Goal: Task Accomplishment & Management: Manage account settings

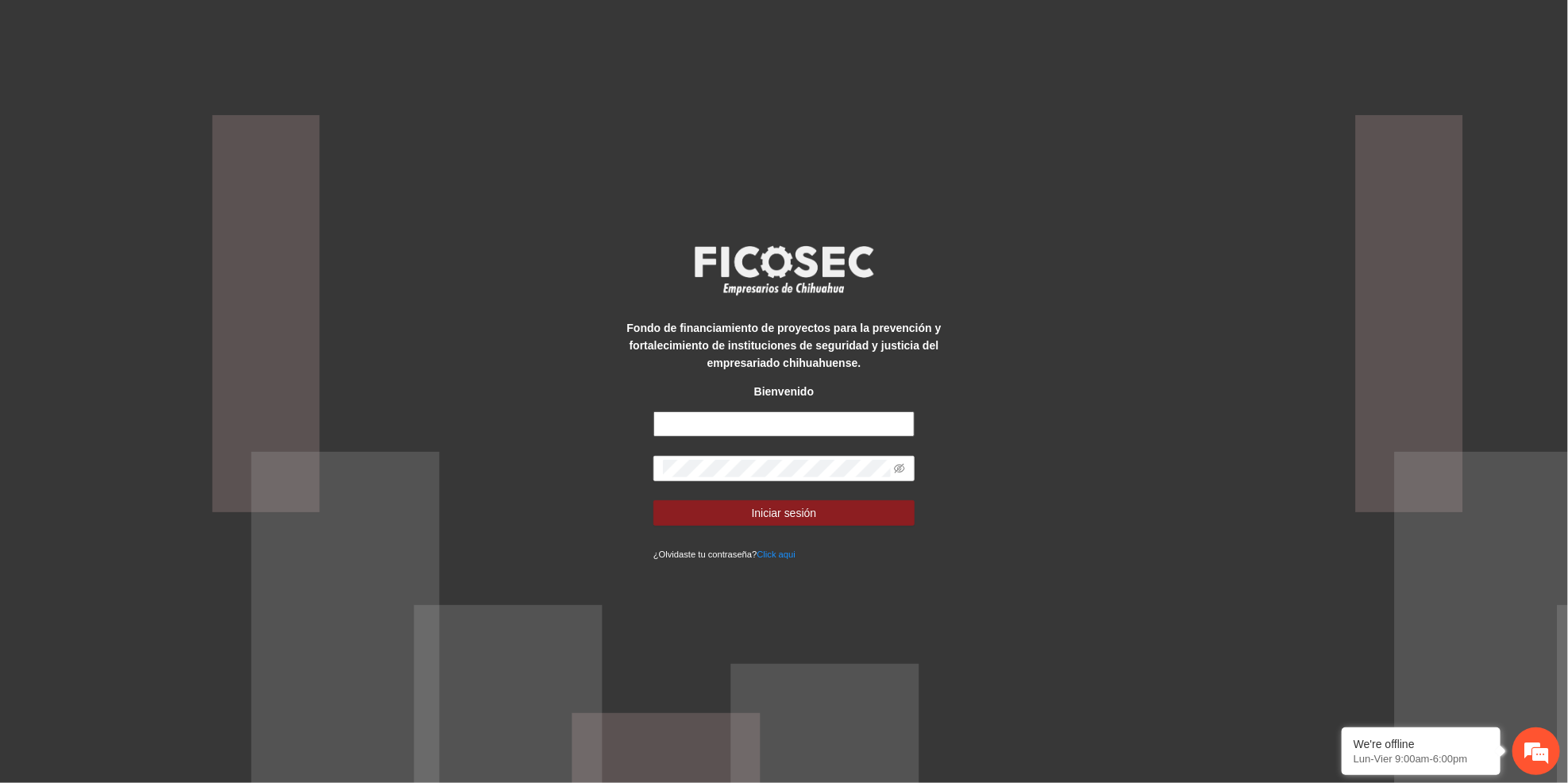
click at [688, 414] on input "text" at bounding box center [784, 424] width 261 height 26
type input "**********"
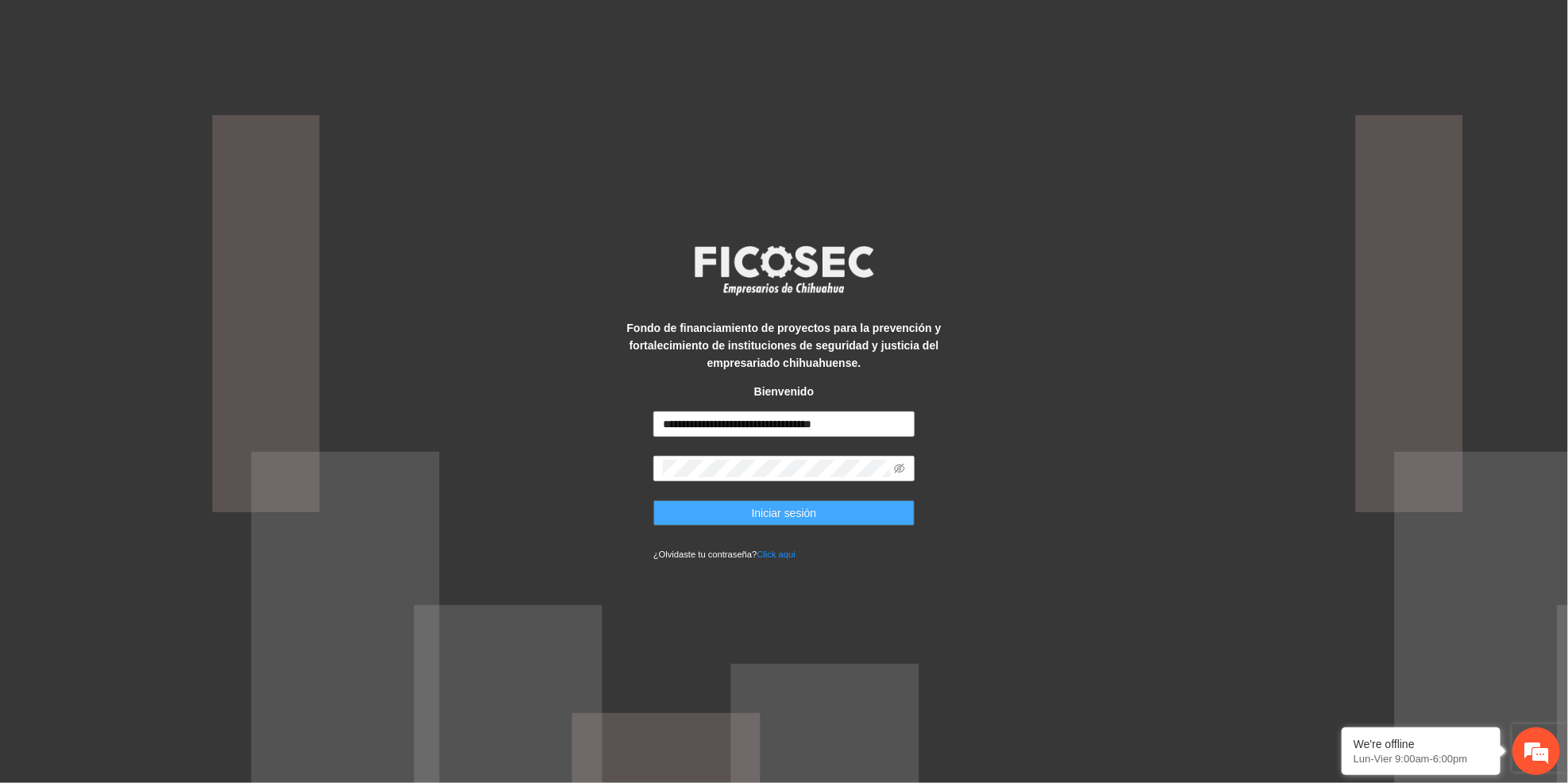
click at [738, 506] on button "Iniciar sesión" at bounding box center [784, 513] width 261 height 26
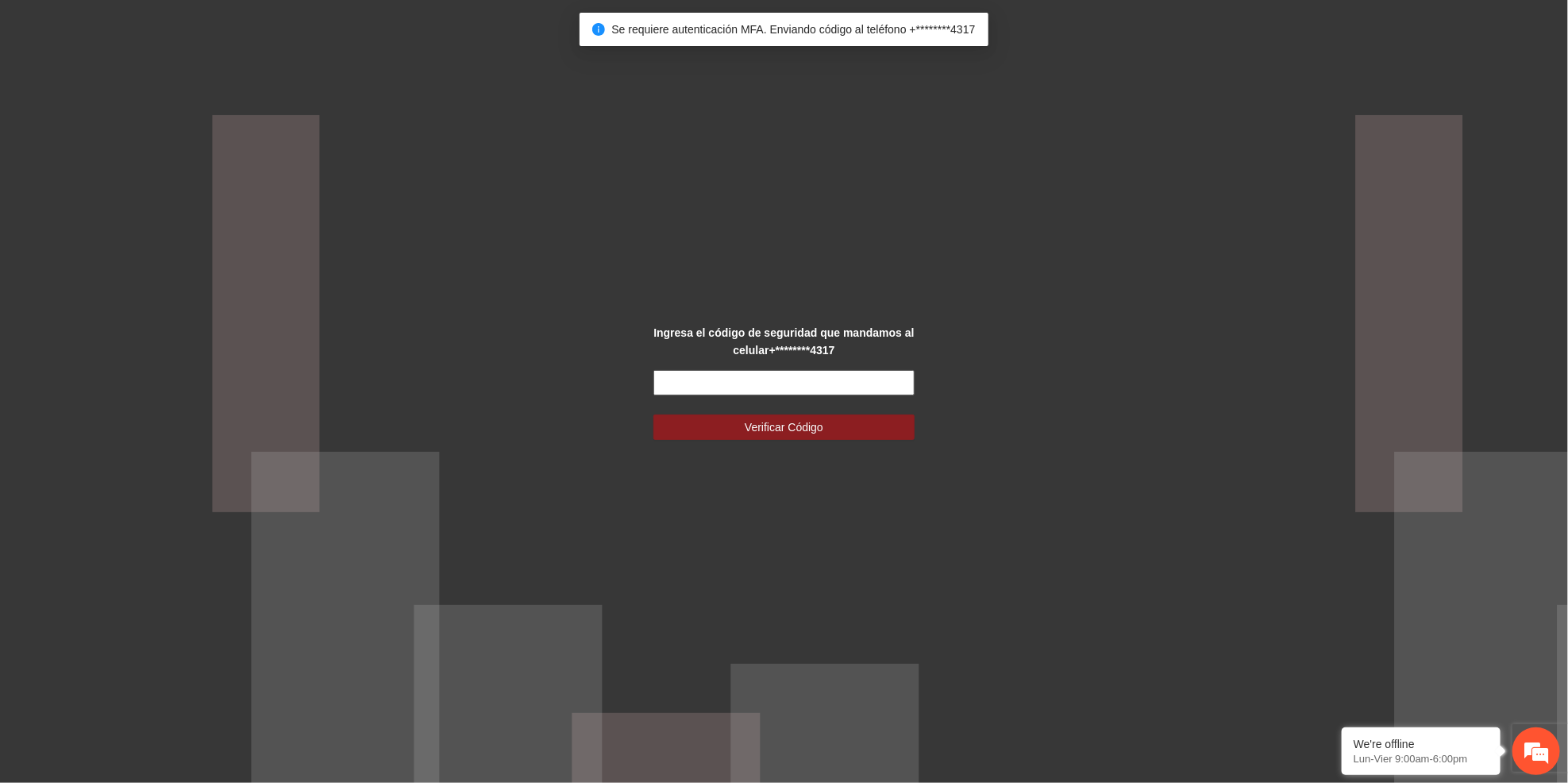
click at [699, 382] on input "text" at bounding box center [784, 382] width 261 height 26
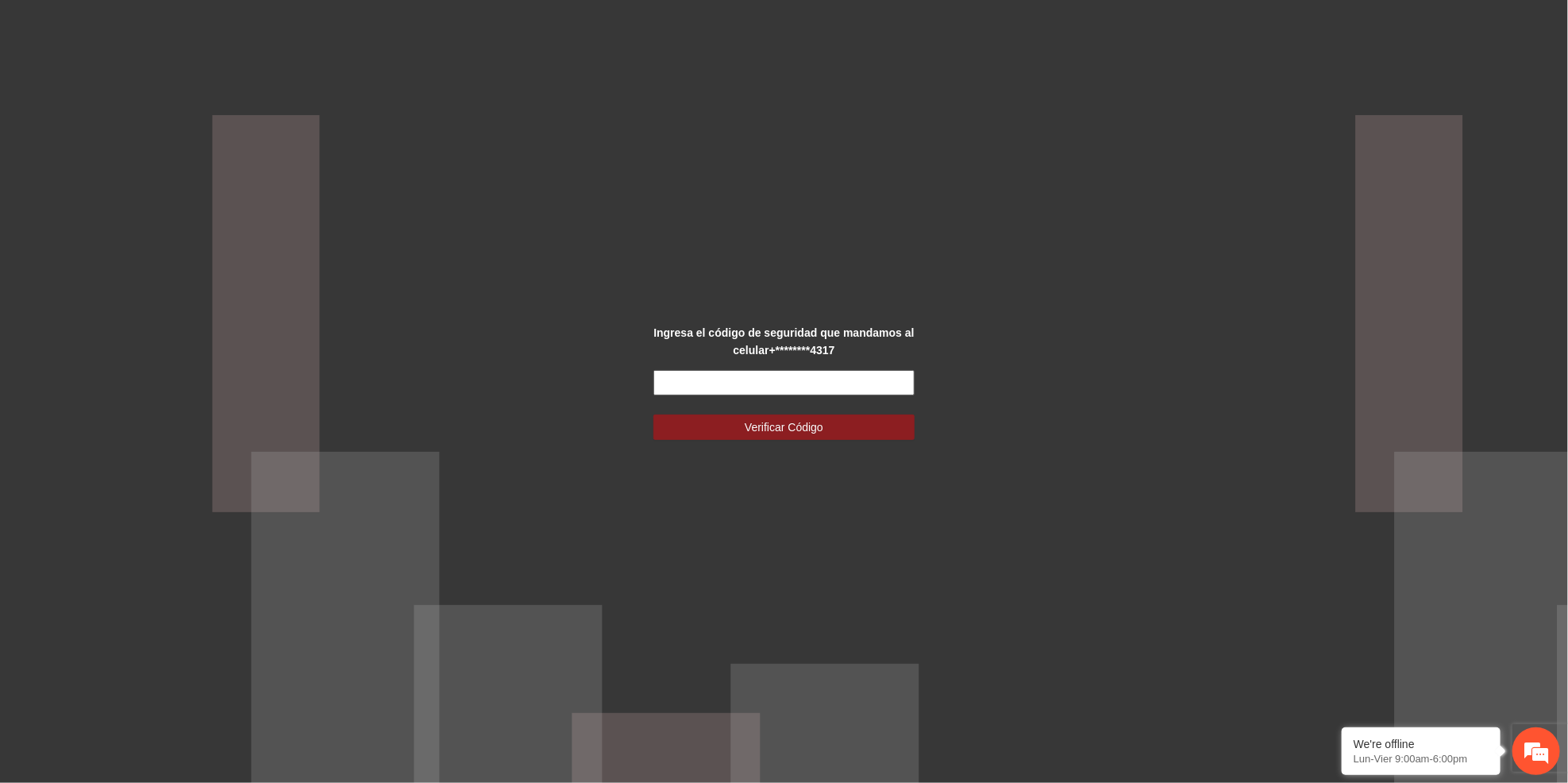
click at [677, 371] on input "text" at bounding box center [784, 382] width 261 height 26
type input "******"
click at [653, 414] on button "Verificar Código" at bounding box center [784, 426] width 261 height 26
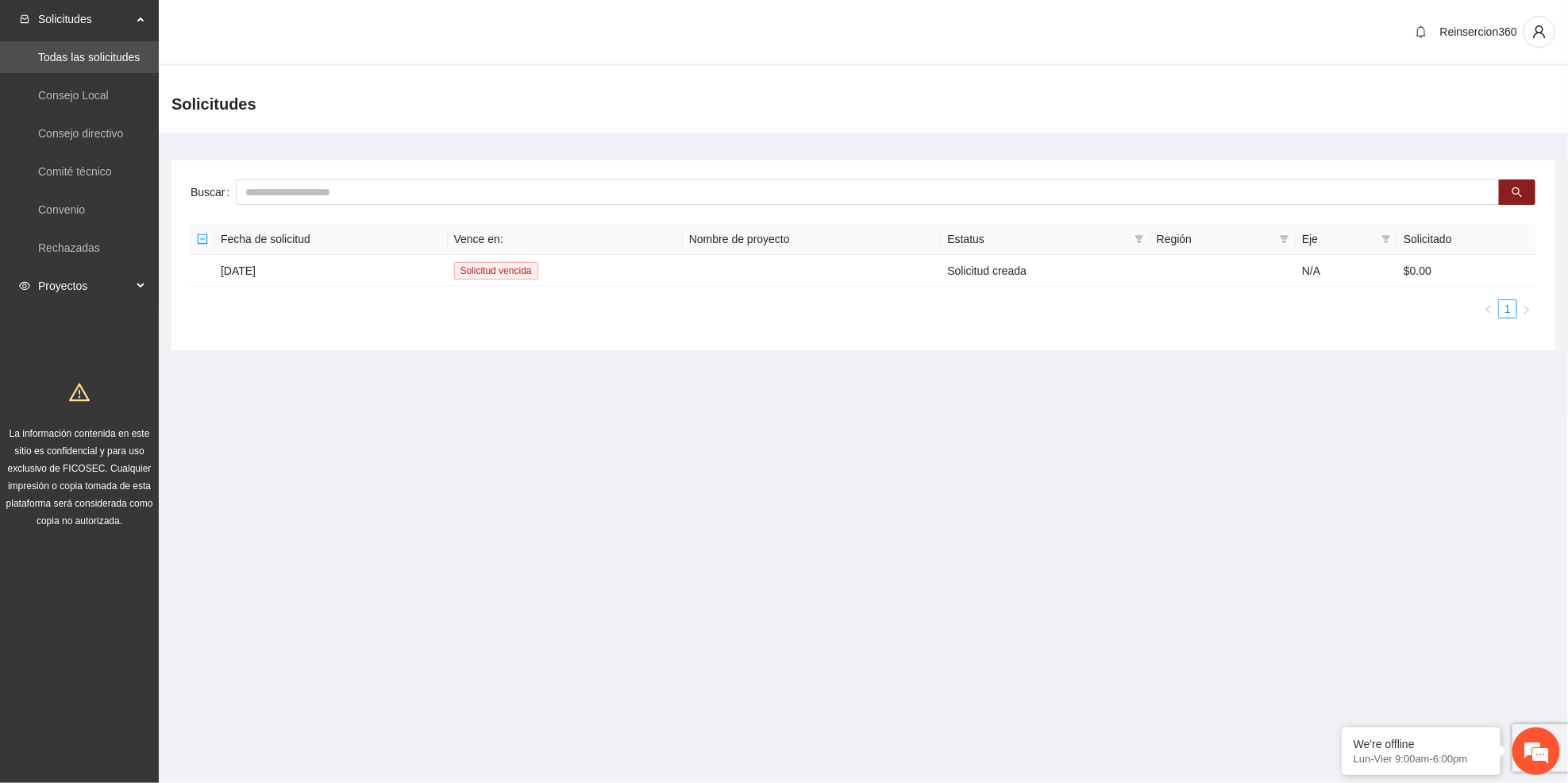
click at [96, 290] on span "Proyectos" at bounding box center [84, 286] width 94 height 32
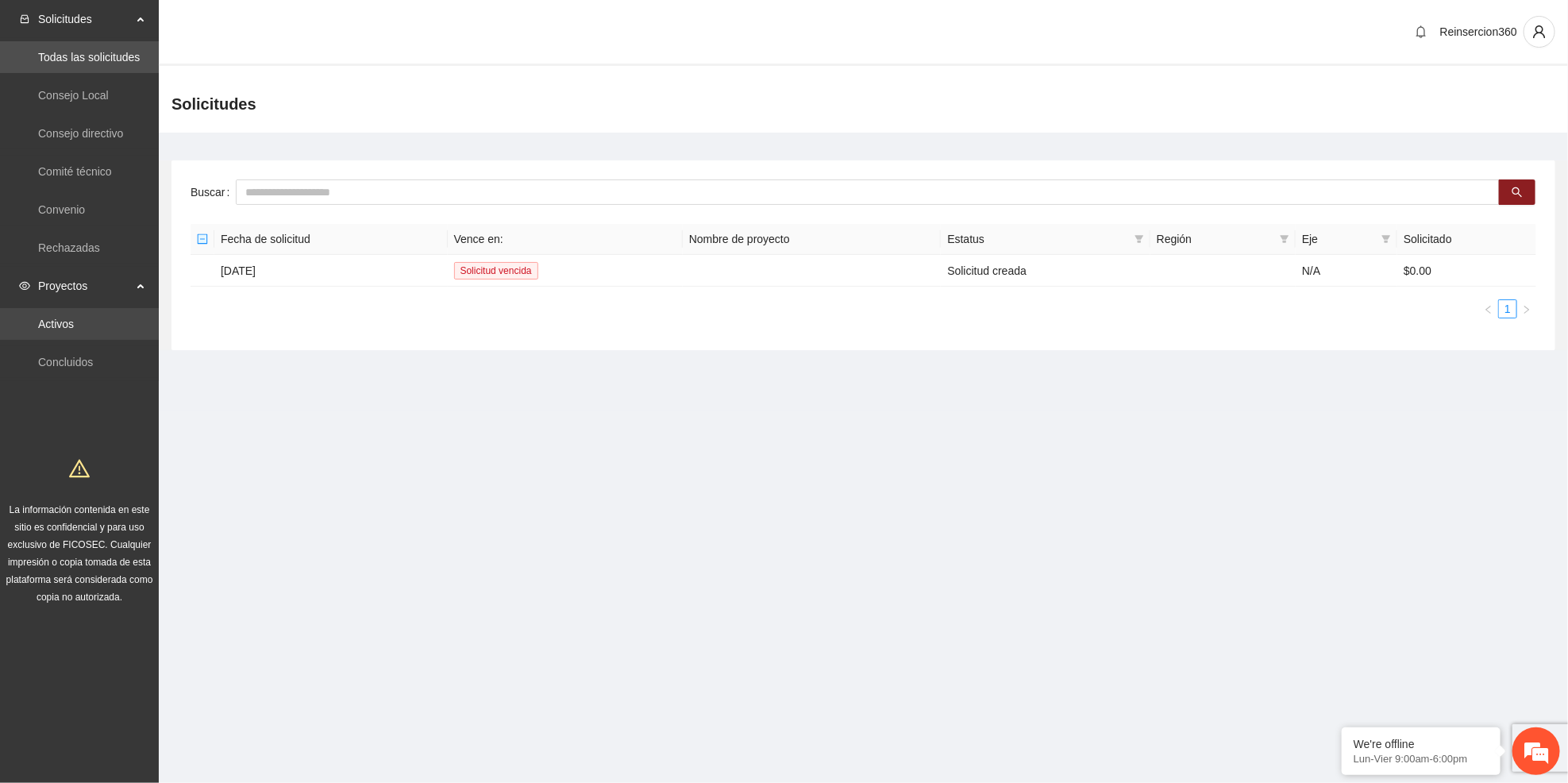
click at [74, 323] on link "Activos" at bounding box center [56, 323] width 36 height 12
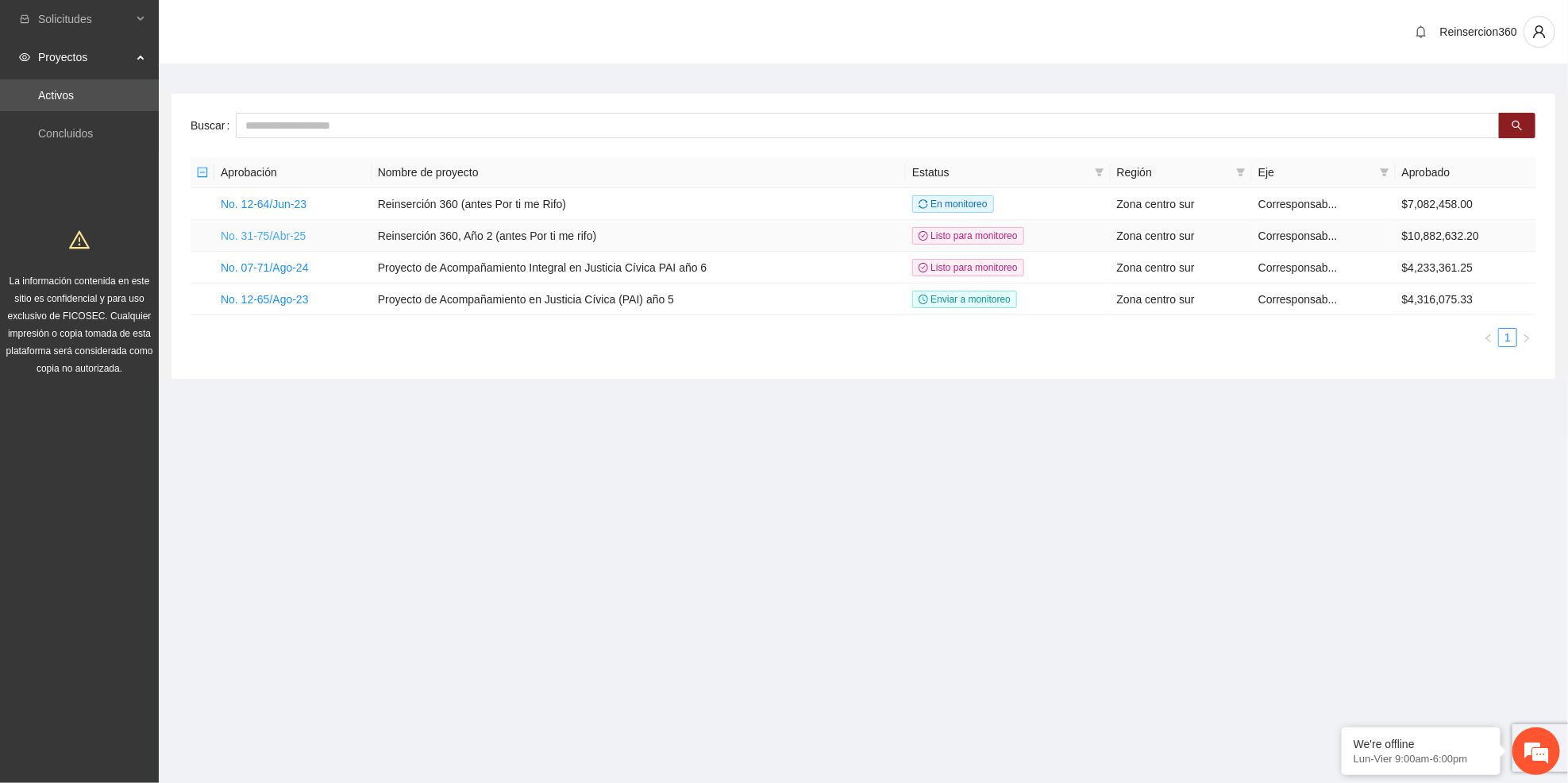
click at [246, 235] on link "No. 31-75/Abr-25" at bounding box center [263, 235] width 85 height 12
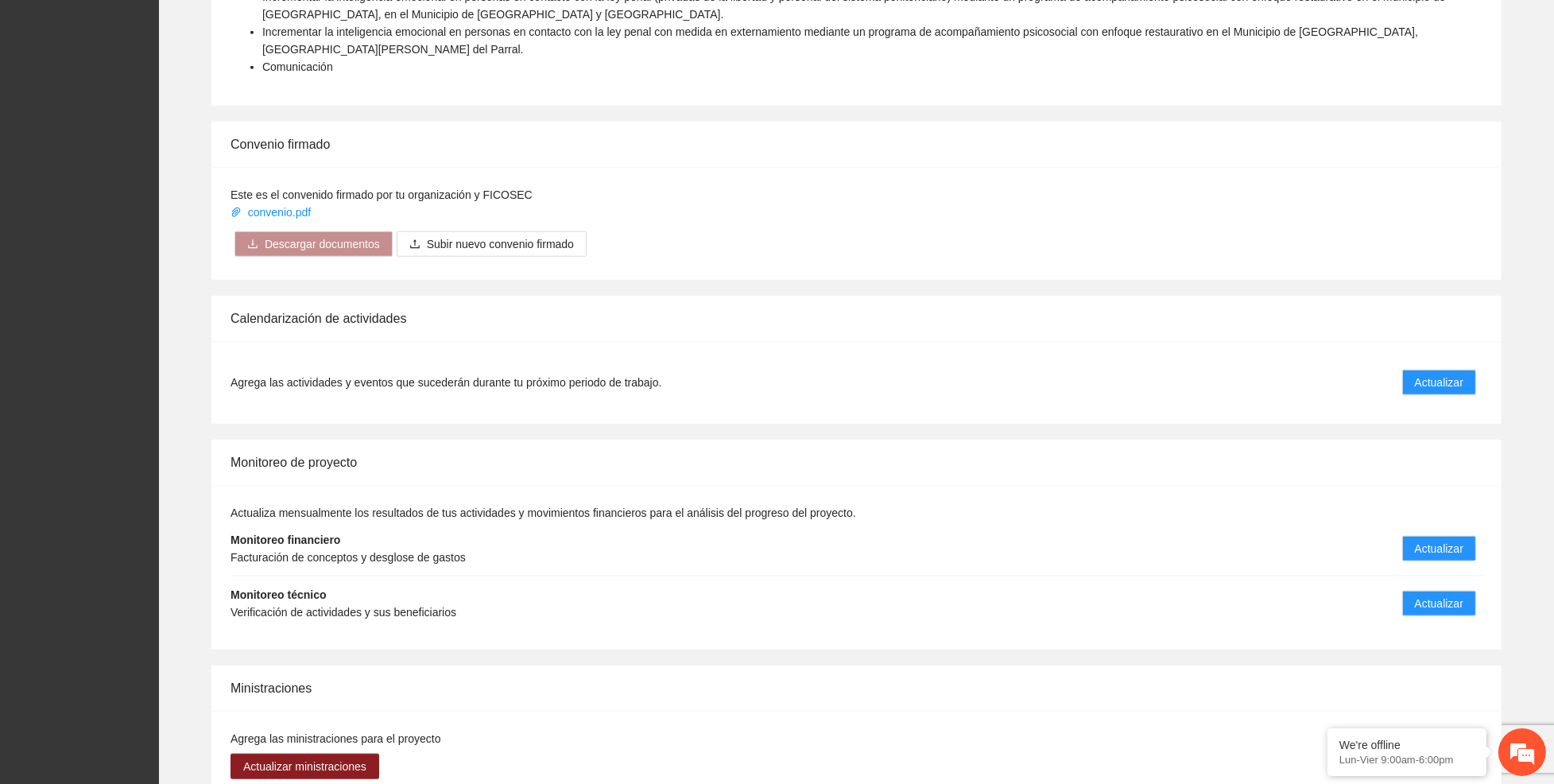
scroll to position [2119, 0]
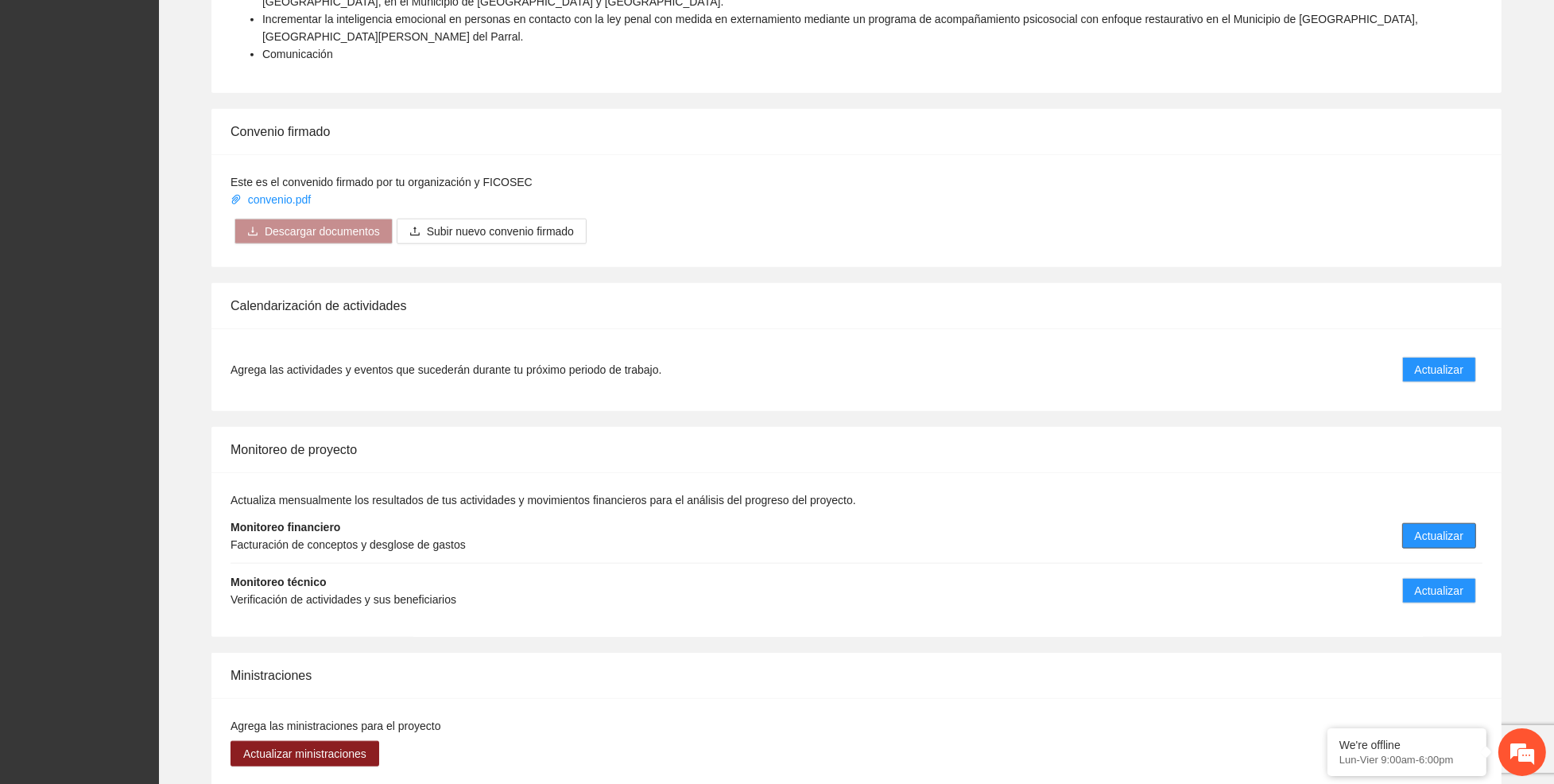
click at [1430, 526] on span "Actualizar" at bounding box center [1438, 535] width 48 height 17
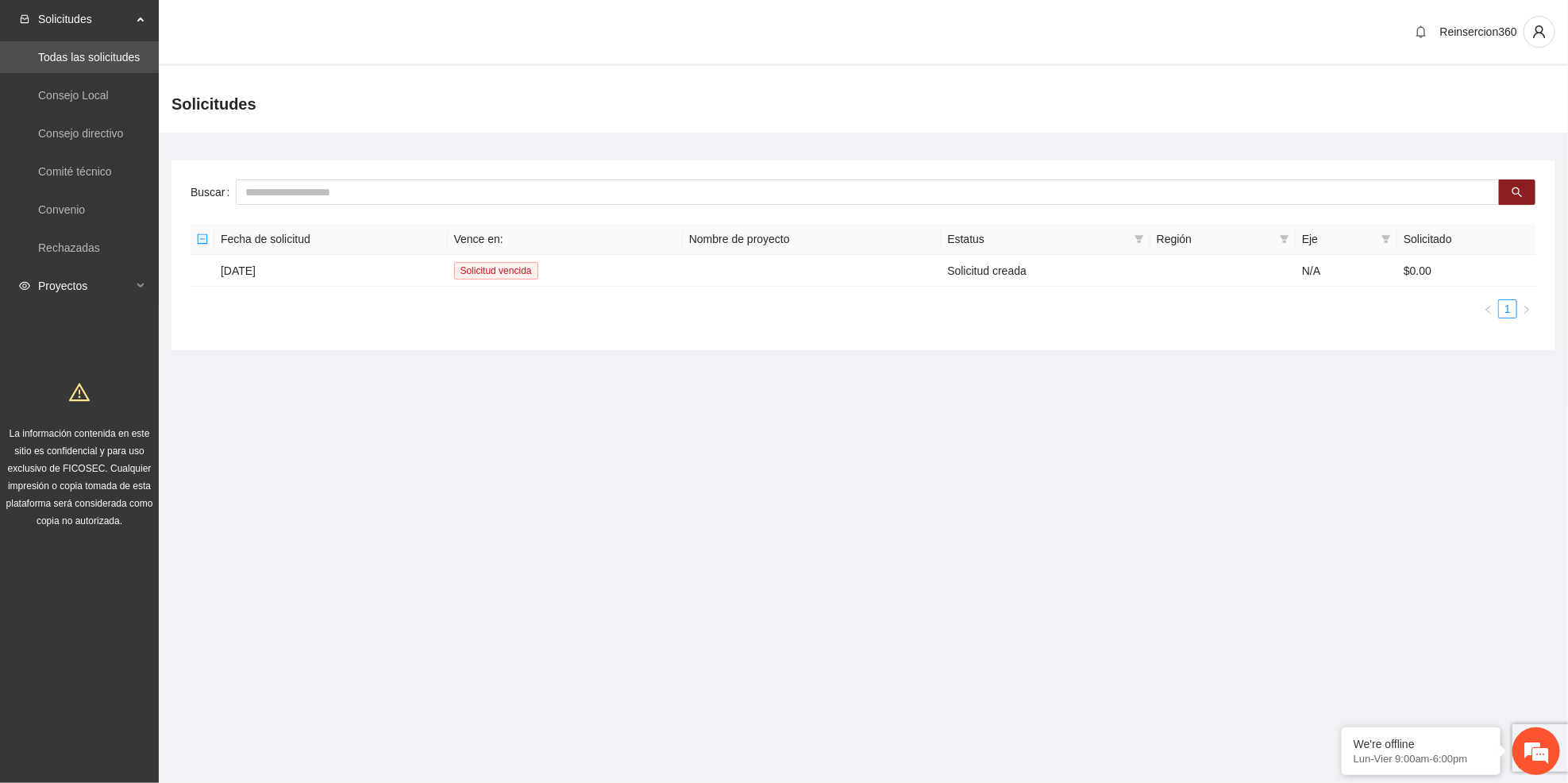
click at [77, 270] on span "Proyectos" at bounding box center [84, 286] width 94 height 32
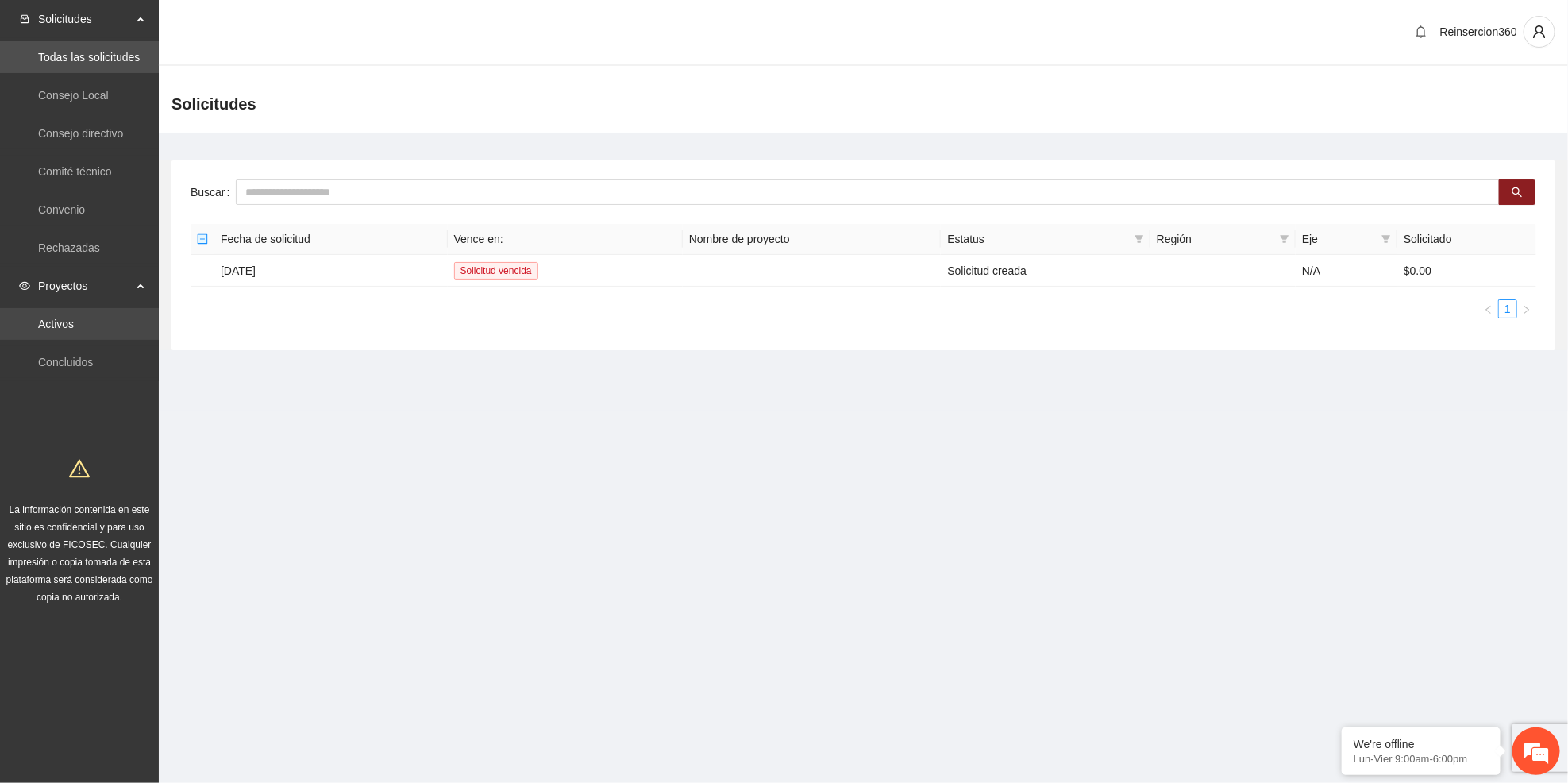
click at [56, 323] on link "Activos" at bounding box center [56, 323] width 36 height 12
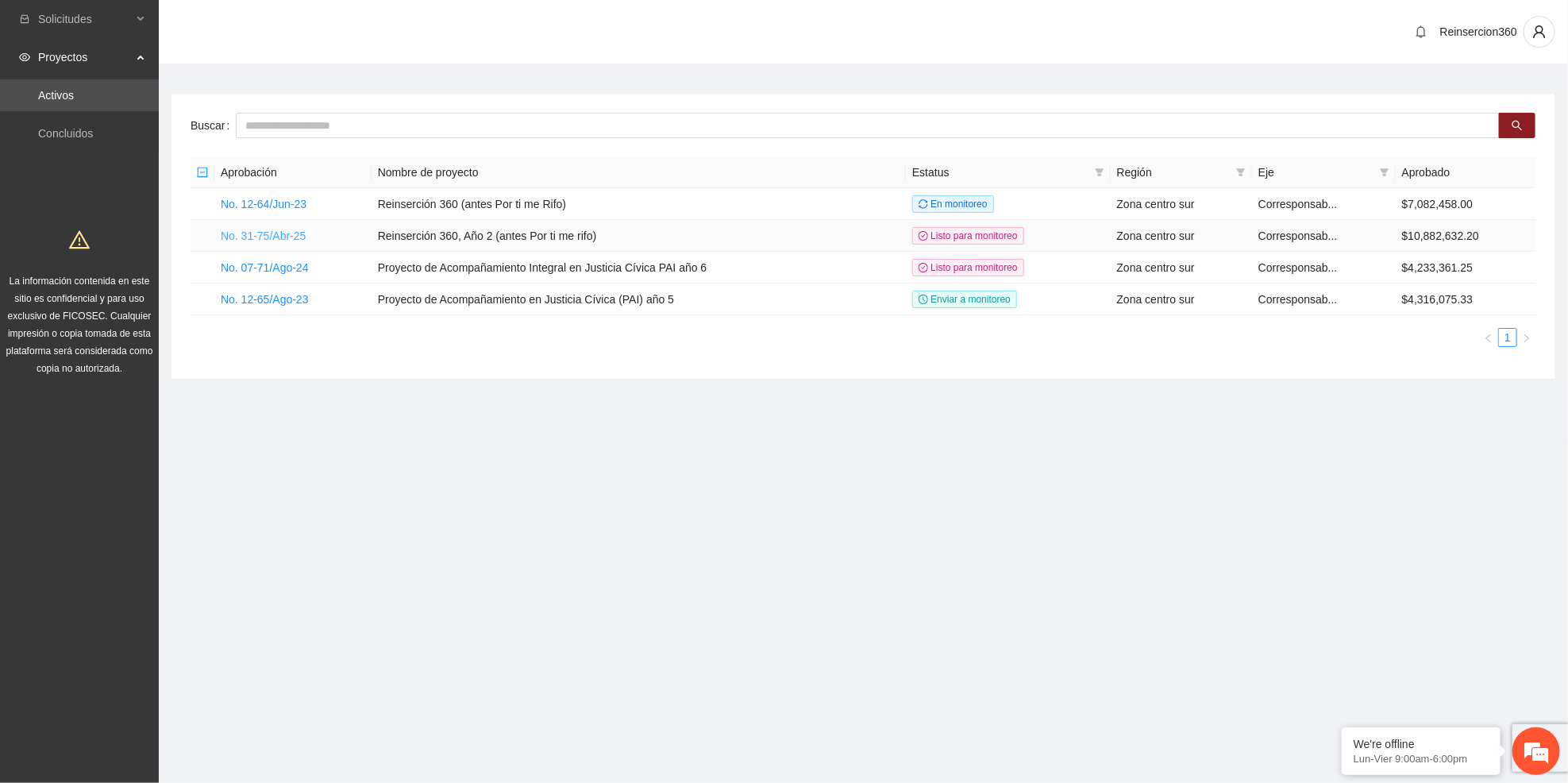
click at [270, 230] on link "No. 31-75/Abr-25" at bounding box center [263, 235] width 85 height 12
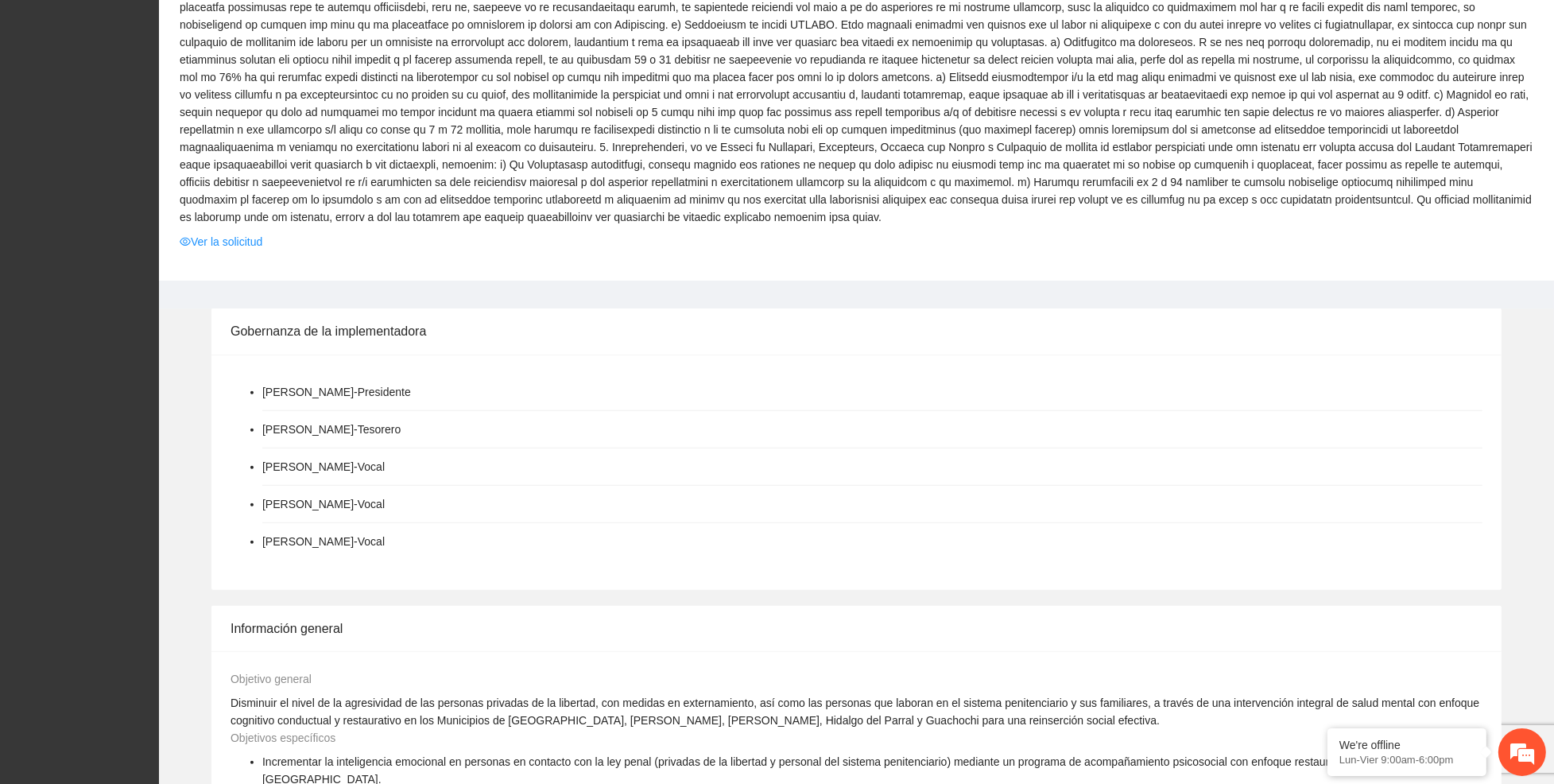
scroll to position [2119, 0]
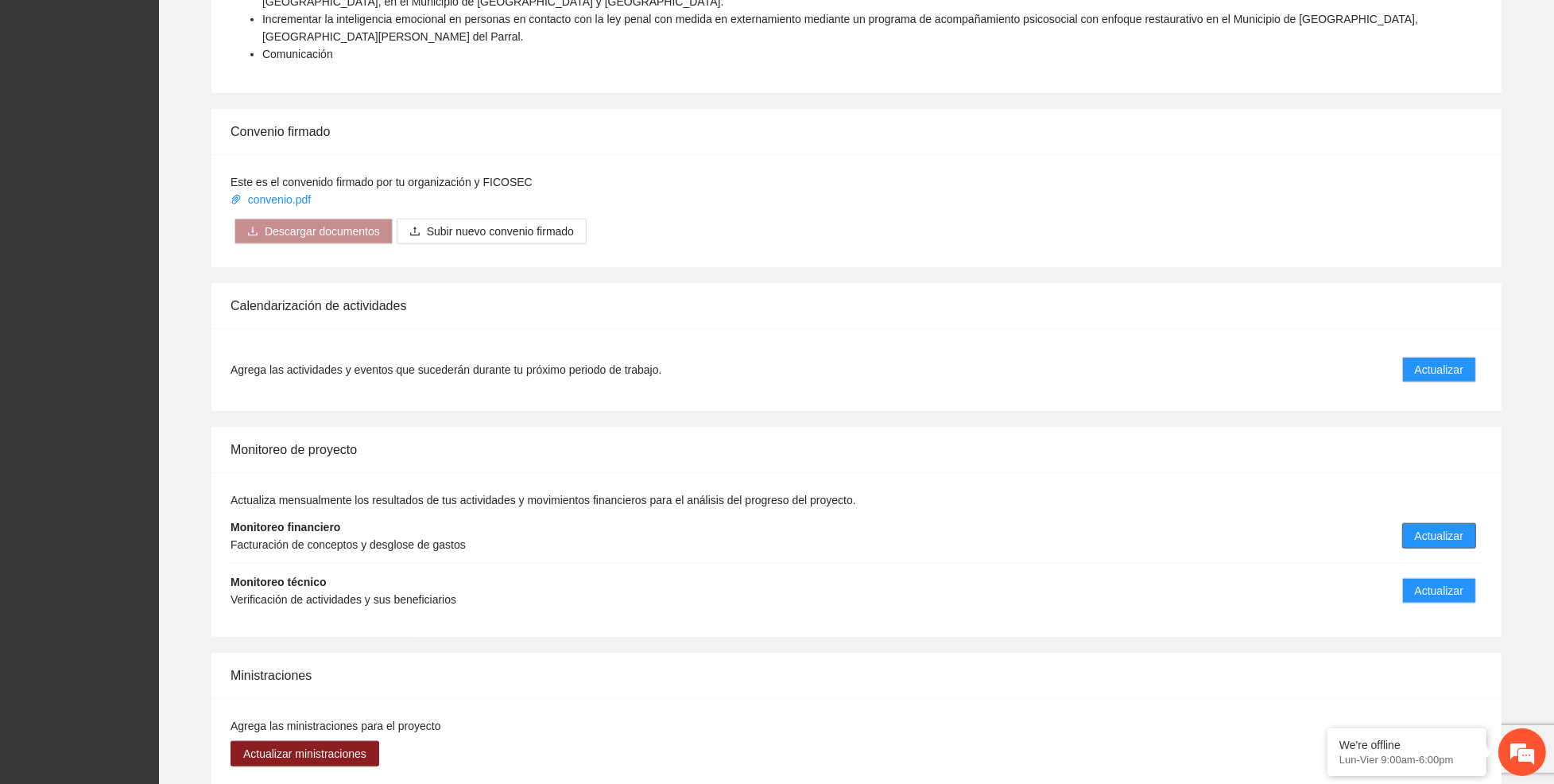
click at [1432, 526] on span "Actualizar" at bounding box center [1438, 535] width 48 height 17
